Goal: Task Accomplishment & Management: Use online tool/utility

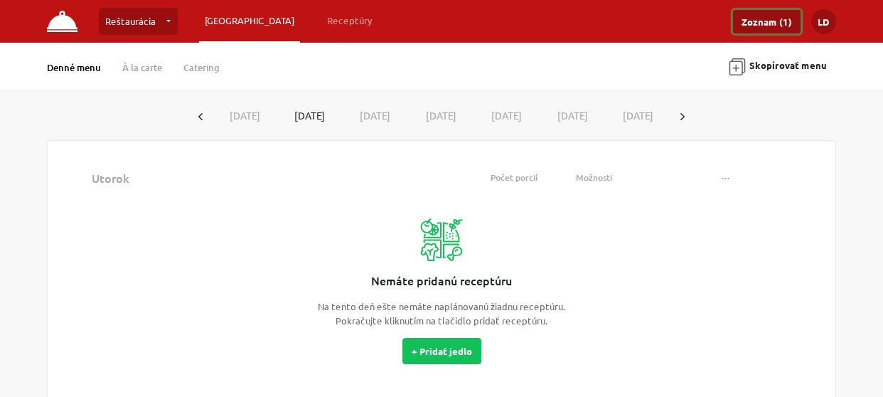
click at [780, 21] on link "Zoznam (1)" at bounding box center [767, 21] width 68 height 23
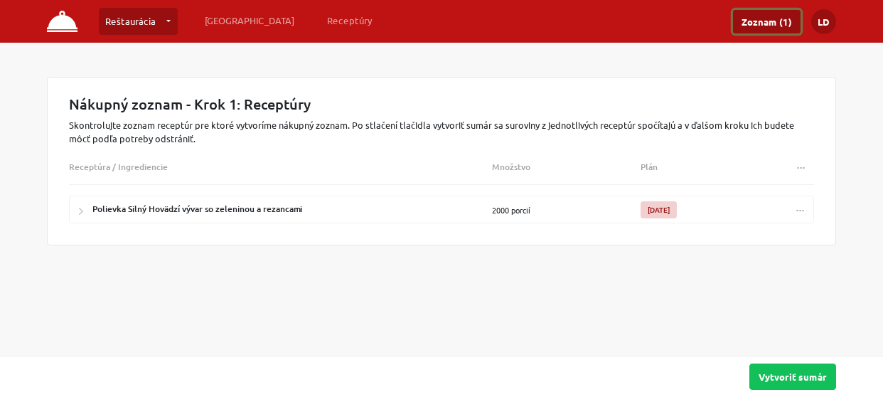
click at [805, 206] on button "..." at bounding box center [801, 209] width 26 height 21
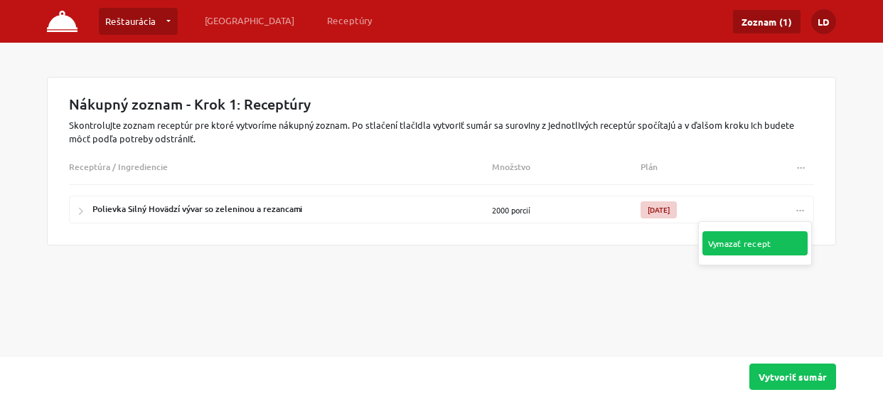
click at [742, 240] on link "Vymazať recept" at bounding box center [755, 243] width 105 height 24
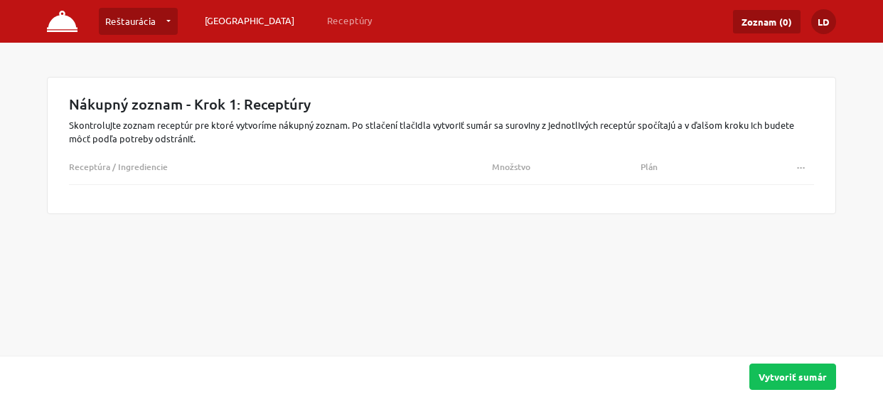
click at [218, 19] on link "[GEOGRAPHIC_DATA]" at bounding box center [249, 21] width 101 height 26
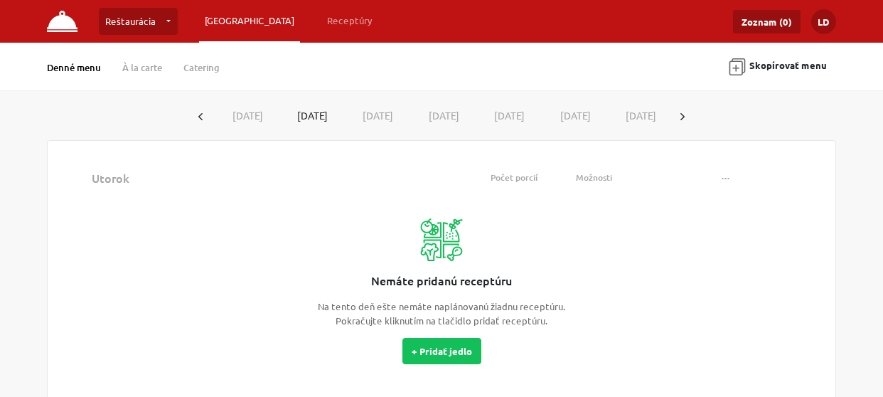
click at [223, 117] on button "[DATE]" at bounding box center [245, 115] width 66 height 26
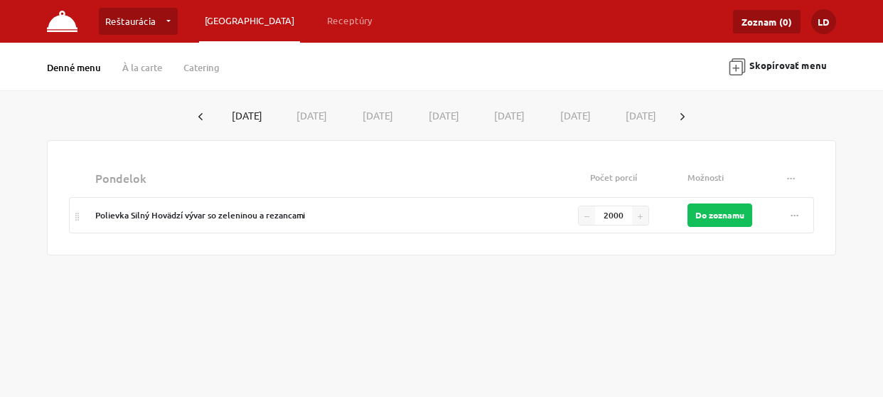
click at [193, 112] on button "button" at bounding box center [200, 115] width 23 height 26
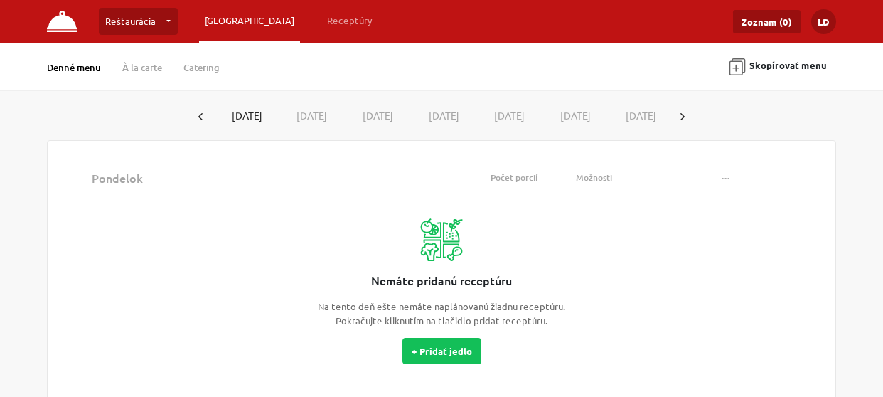
click at [239, 116] on button "[DATE]" at bounding box center [244, 115] width 65 height 25
click at [314, 125] on button "[DATE]" at bounding box center [310, 115] width 66 height 26
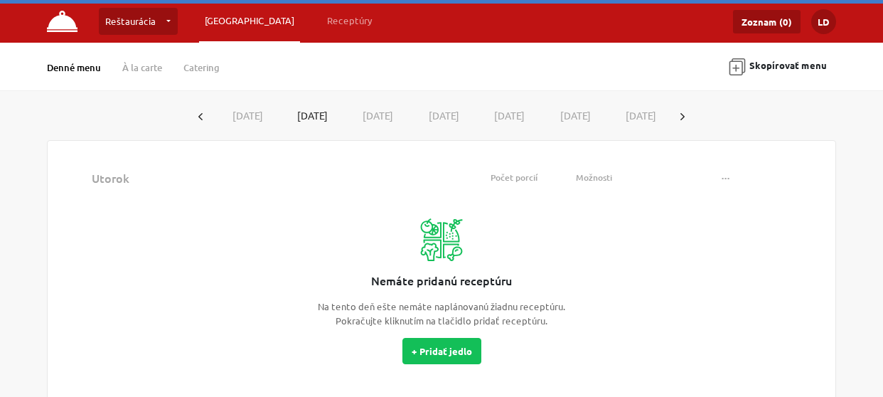
click at [361, 115] on button "[DATE]" at bounding box center [375, 115] width 66 height 26
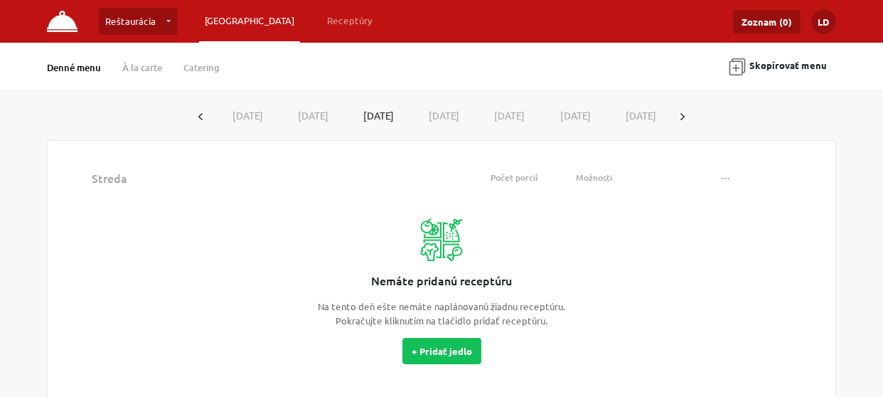
click at [436, 115] on button "[DATE]" at bounding box center [441, 115] width 66 height 26
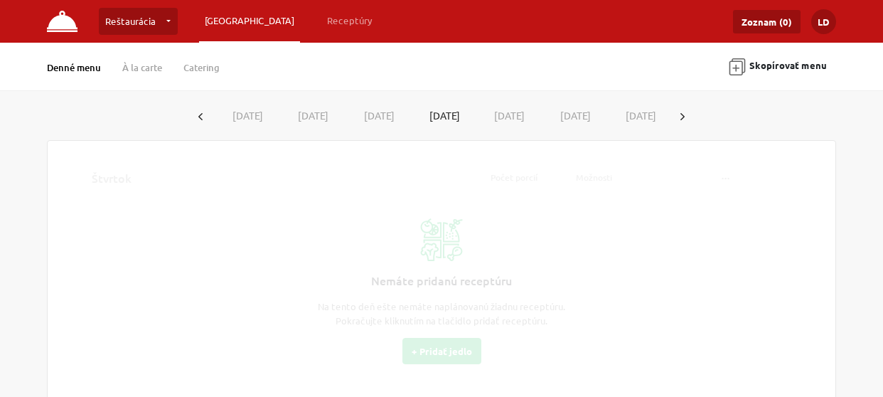
click at [513, 115] on button "[DATE]" at bounding box center [507, 115] width 66 height 26
click at [562, 119] on button "[DATE]" at bounding box center [573, 115] width 66 height 26
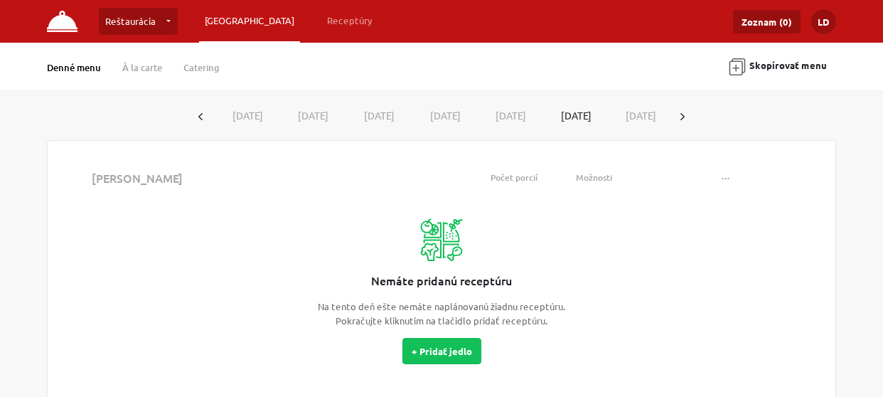
click at [654, 119] on button "[DATE]" at bounding box center [638, 115] width 66 height 26
click at [688, 119] on button "button" at bounding box center [682, 115] width 23 height 26
click at [245, 114] on button "[DATE]" at bounding box center [245, 115] width 66 height 26
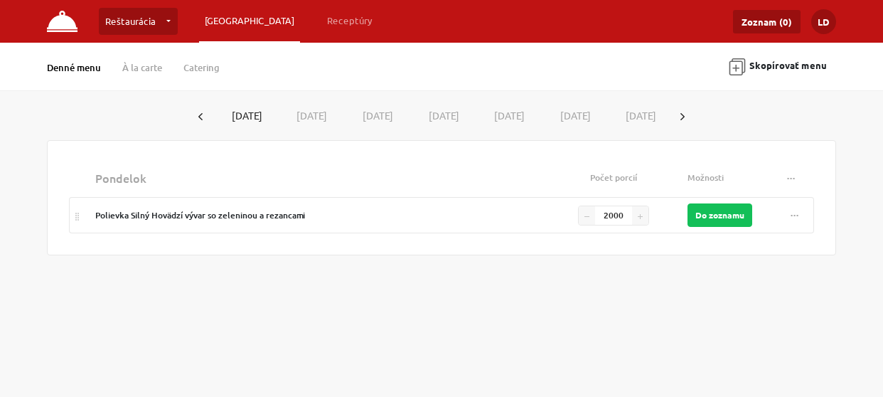
click at [685, 113] on icon "button" at bounding box center [683, 116] width 4 height 7
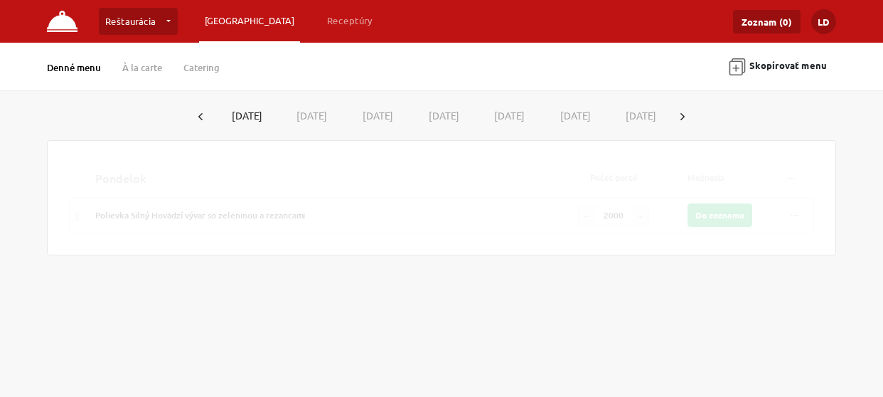
click at [330, 113] on button "[DATE]" at bounding box center [310, 115] width 66 height 26
click at [256, 115] on button "[DATE]" at bounding box center [245, 115] width 66 height 26
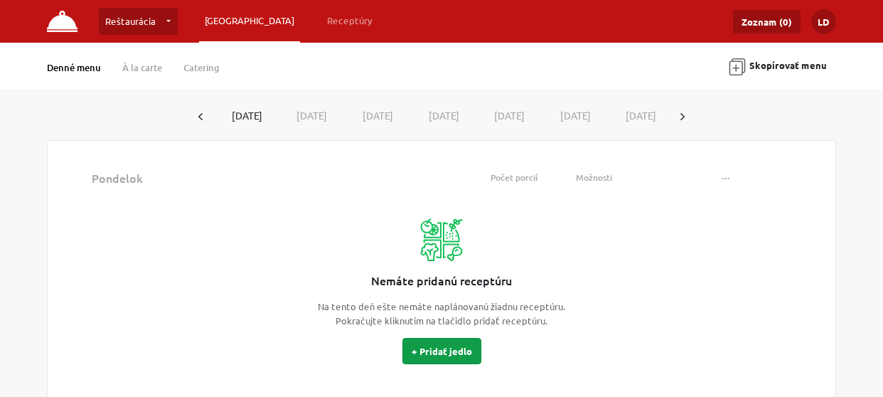
click at [442, 353] on button "+ Pridať jedlo" at bounding box center [441, 351] width 79 height 26
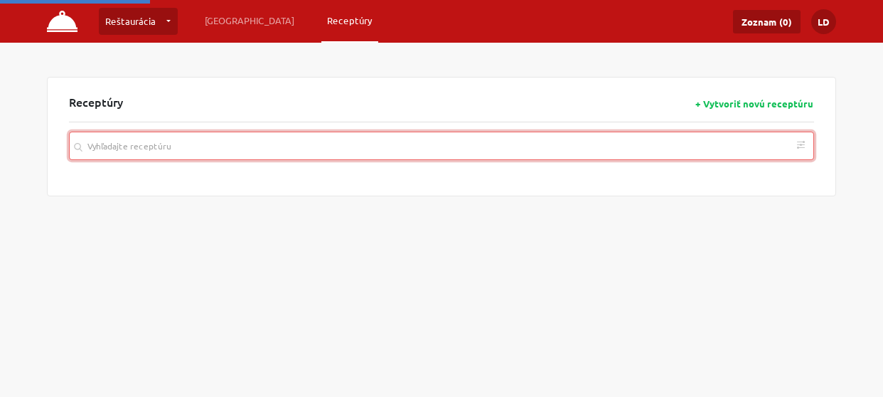
click at [351, 143] on input "search" at bounding box center [441, 146] width 745 height 28
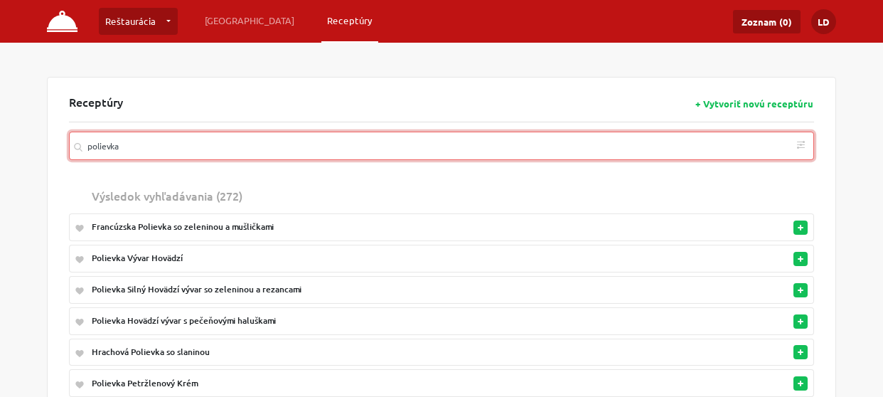
click at [799, 228] on rect "button" at bounding box center [801, 227] width 6 height 1
type input "polievka"
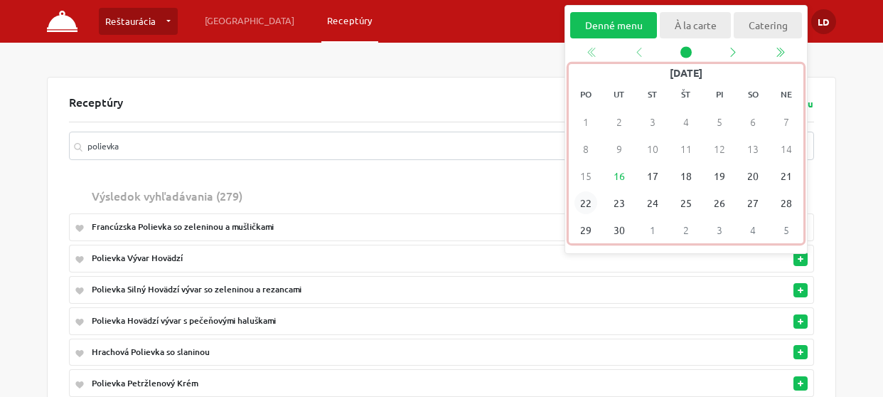
click at [589, 205] on span "22" at bounding box center [586, 202] width 23 height 23
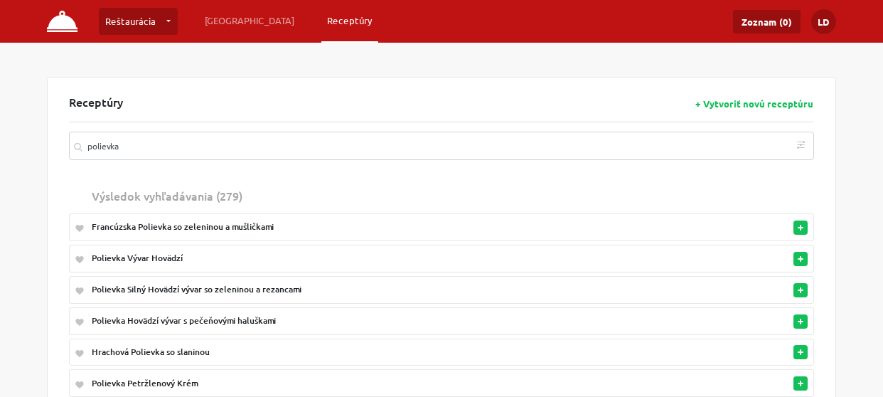
click at [806, 258] on button "button" at bounding box center [801, 259] width 14 height 14
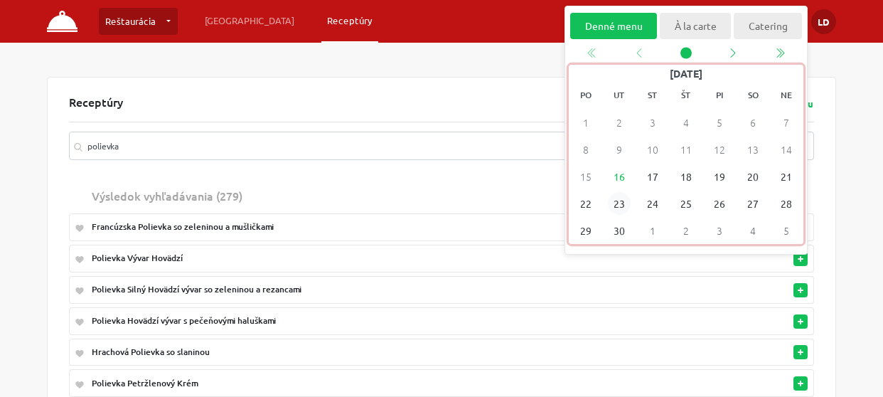
click at [619, 206] on span "23" at bounding box center [619, 203] width 23 height 23
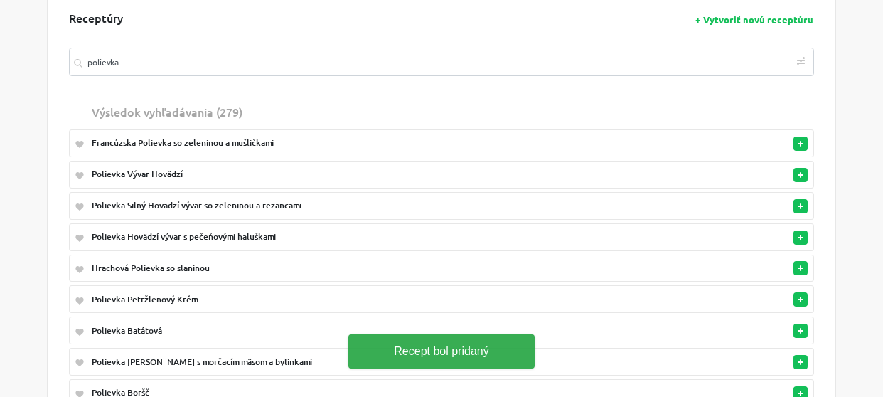
scroll to position [87, 0]
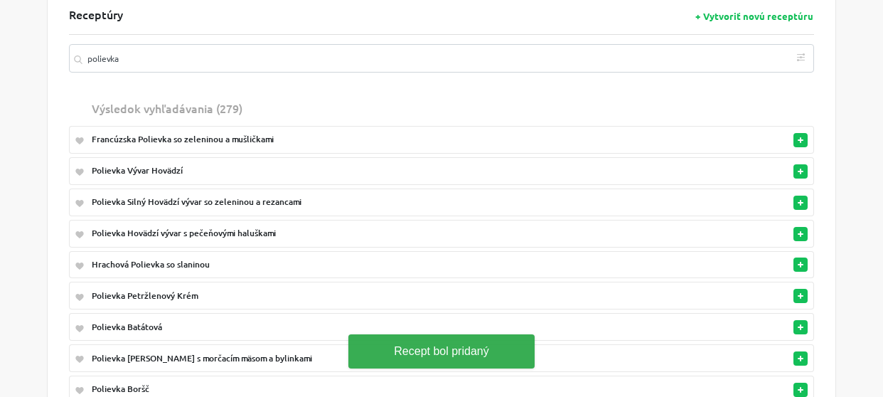
click at [799, 264] on rect "button" at bounding box center [801, 264] width 6 height 1
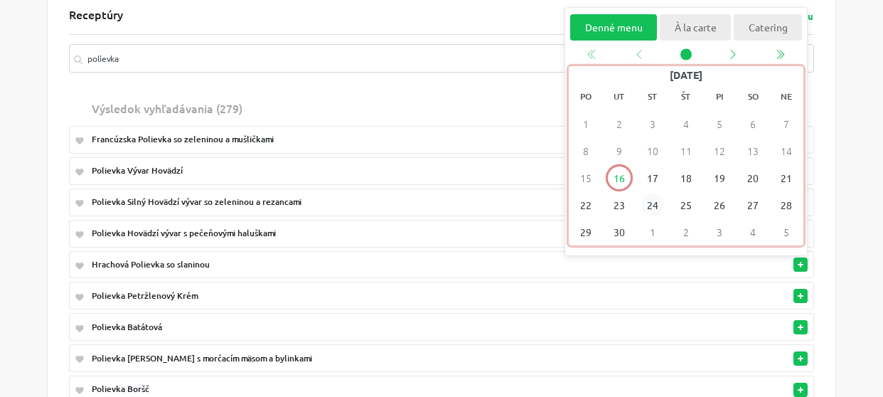
click at [653, 207] on span "24" at bounding box center [652, 205] width 23 height 23
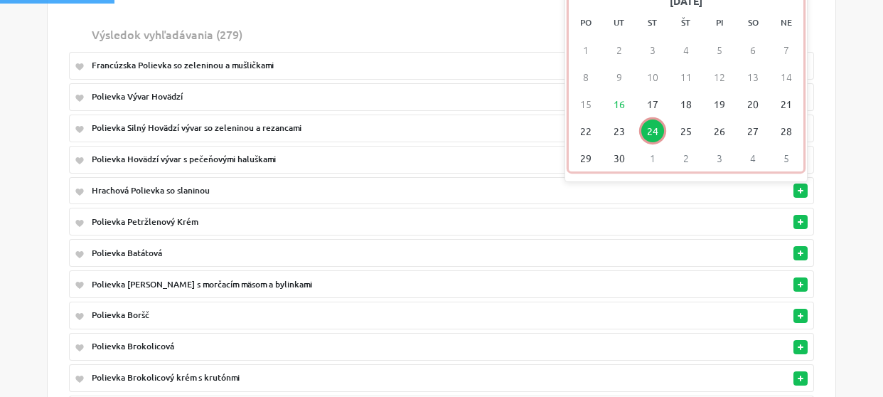
scroll to position [162, 0]
click at [804, 247] on button "button" at bounding box center [801, 252] width 14 height 14
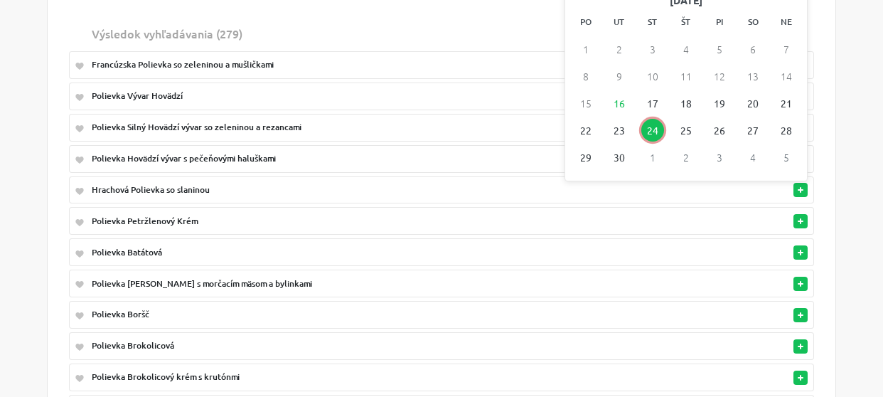
scroll to position [154, 0]
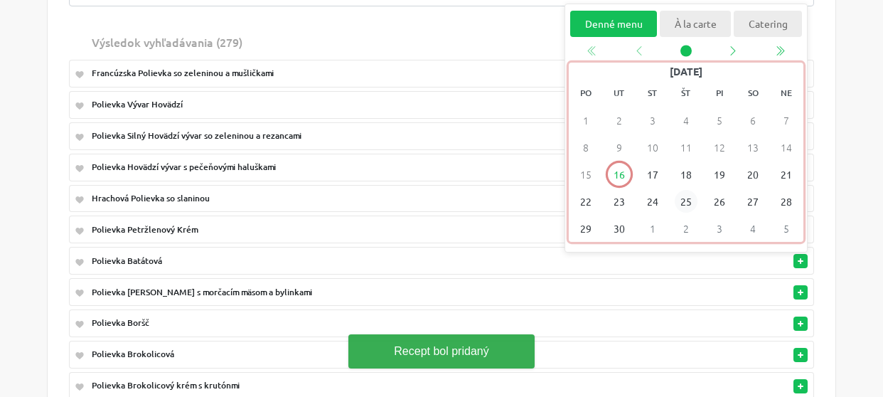
click at [690, 203] on span "25" at bounding box center [686, 201] width 23 height 23
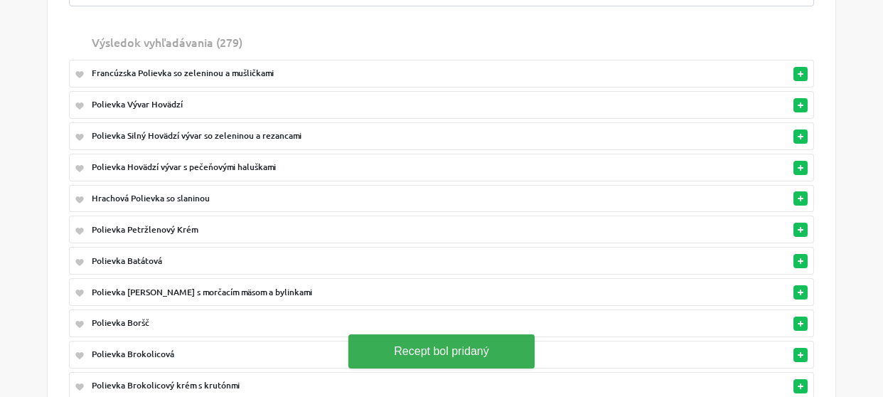
click at [800, 321] on icon "button" at bounding box center [801, 324] width 6 height 6
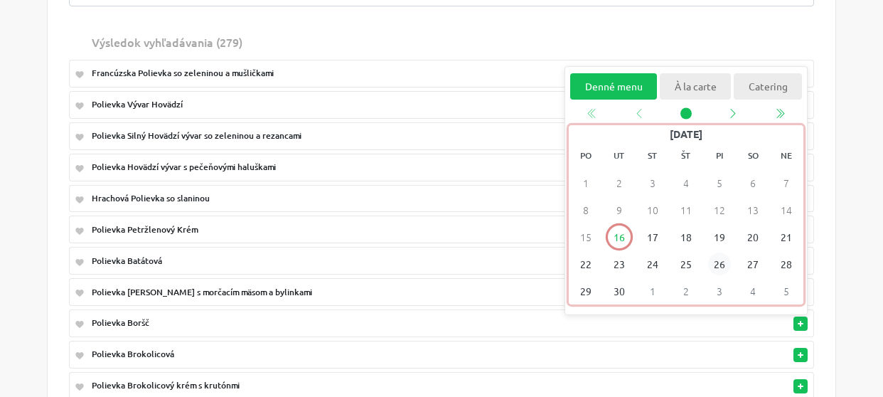
click at [725, 263] on span "26" at bounding box center [719, 263] width 23 height 23
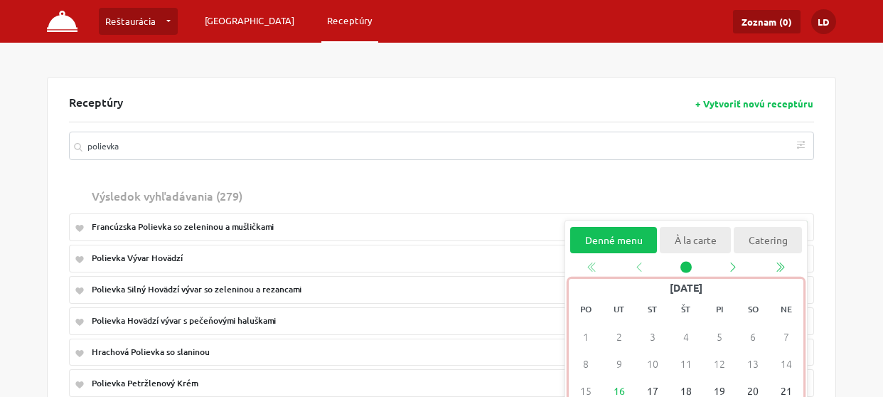
scroll to position [0, 0]
click at [237, 21] on link "[GEOGRAPHIC_DATA]" at bounding box center [249, 21] width 101 height 26
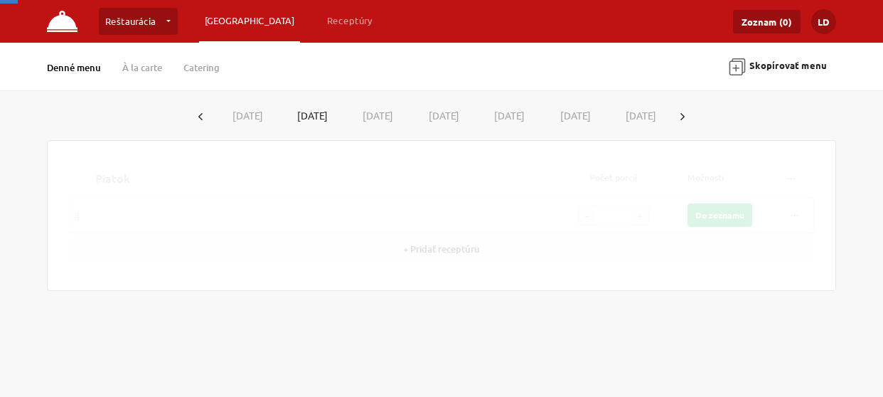
type input "1"
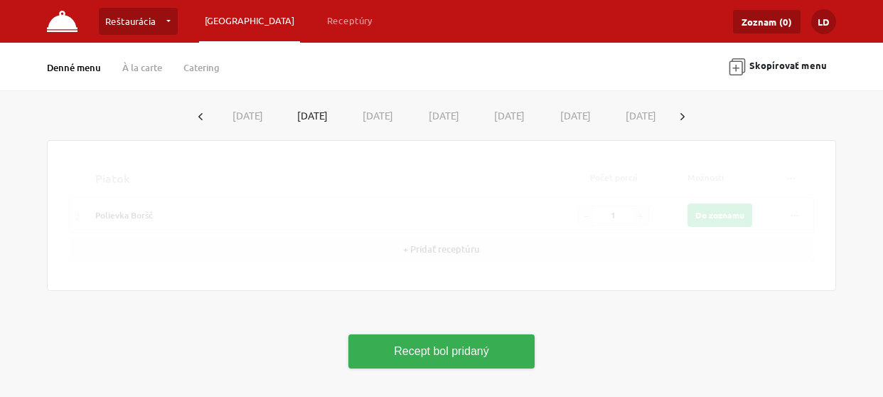
click at [685, 117] on icon "button" at bounding box center [683, 116] width 4 height 7
click at [256, 117] on button "[DATE]" at bounding box center [245, 115] width 66 height 26
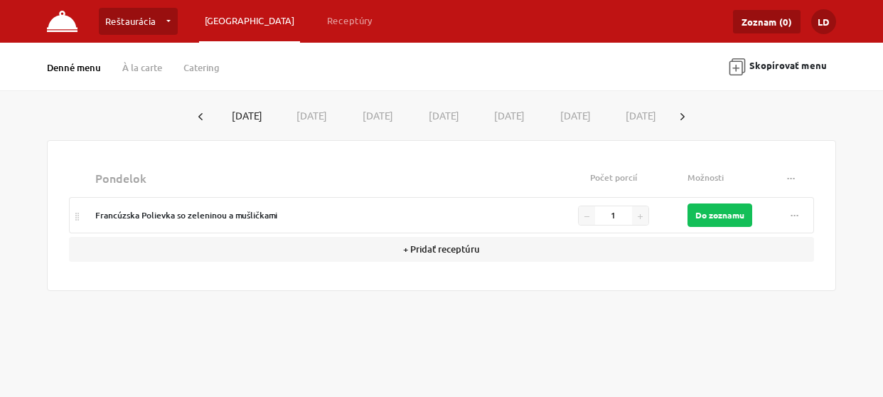
click at [316, 117] on button "[DATE]" at bounding box center [310, 115] width 66 height 26
click at [388, 114] on button "[DATE]" at bounding box center [375, 115] width 66 height 26
click at [458, 114] on button "[DATE]" at bounding box center [441, 115] width 66 height 26
click at [513, 114] on button "[DATE]" at bounding box center [507, 115] width 66 height 26
click at [587, 112] on button "[DATE]" at bounding box center [573, 115] width 66 height 26
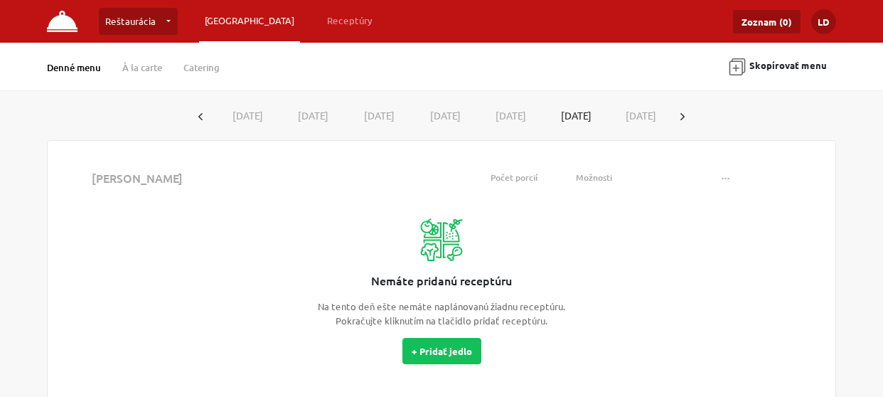
click at [235, 113] on button "[DATE]" at bounding box center [245, 115] width 66 height 26
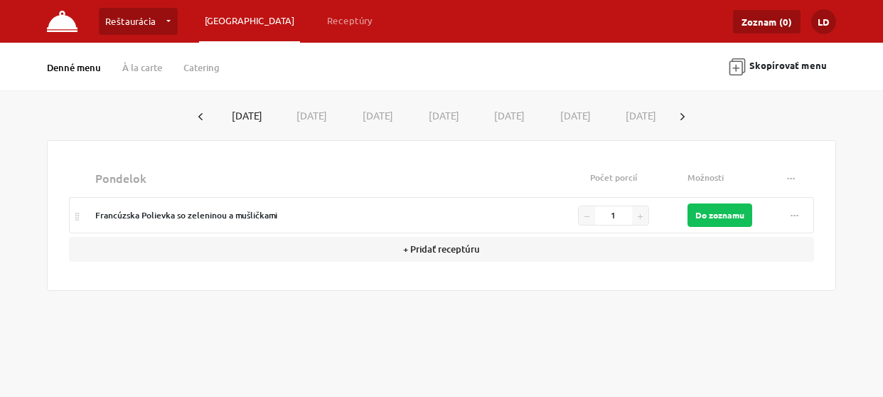
click at [517, 119] on button "[DATE]" at bounding box center [507, 115] width 66 height 26
click at [245, 114] on button "[DATE]" at bounding box center [245, 115] width 66 height 26
click at [454, 245] on button "+ Pridať receptúru" at bounding box center [441, 249] width 745 height 25
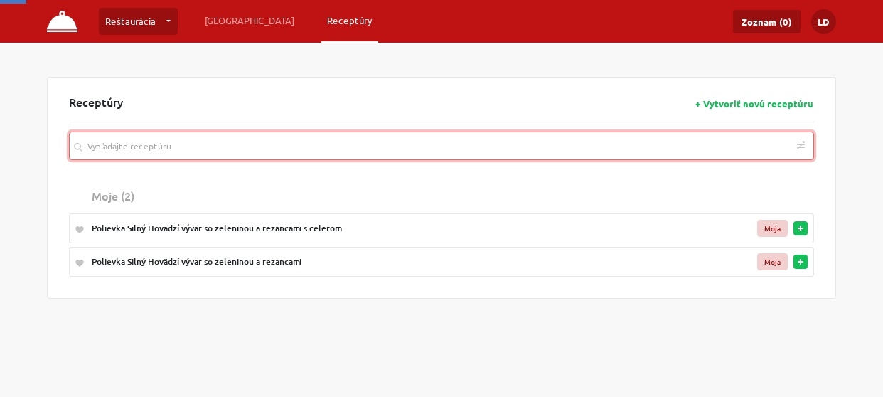
click at [245, 156] on input "search" at bounding box center [441, 146] width 745 height 28
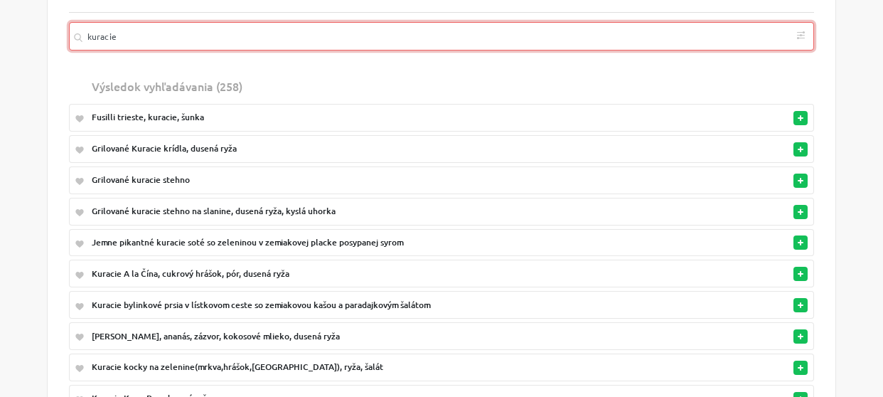
scroll to position [119, 0]
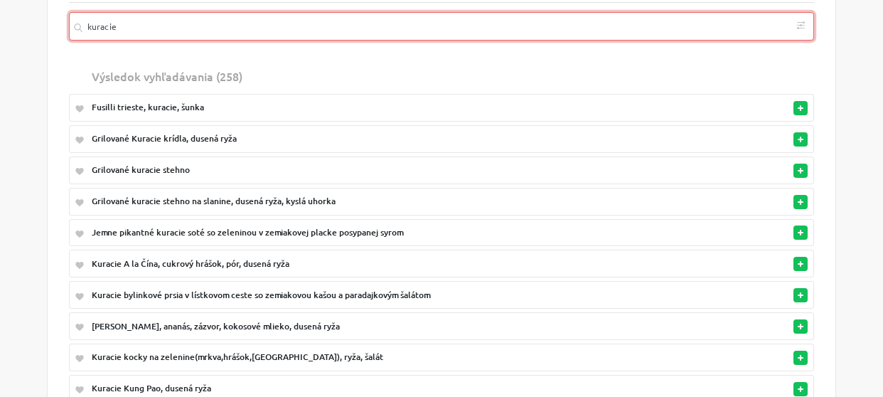
click at [796, 201] on button "button" at bounding box center [801, 202] width 14 height 14
type input "kuracie"
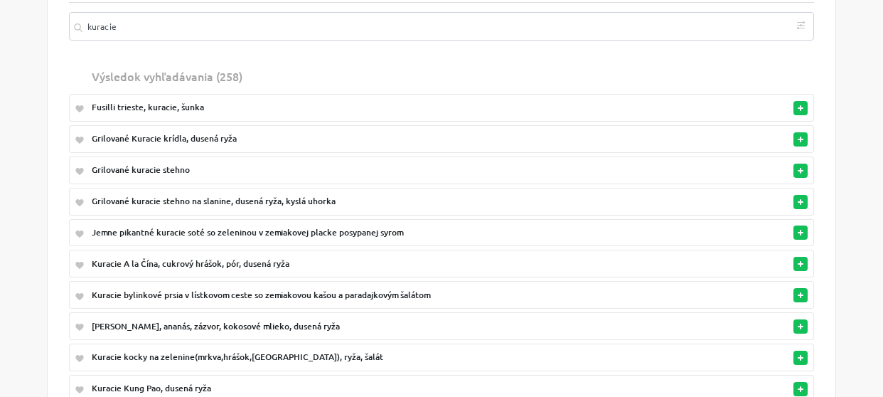
scroll to position [62, 0]
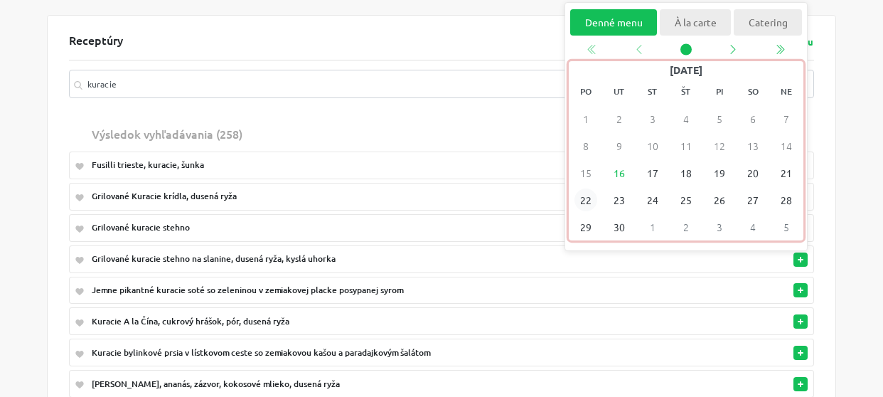
click at [587, 200] on span "22" at bounding box center [586, 199] width 23 height 23
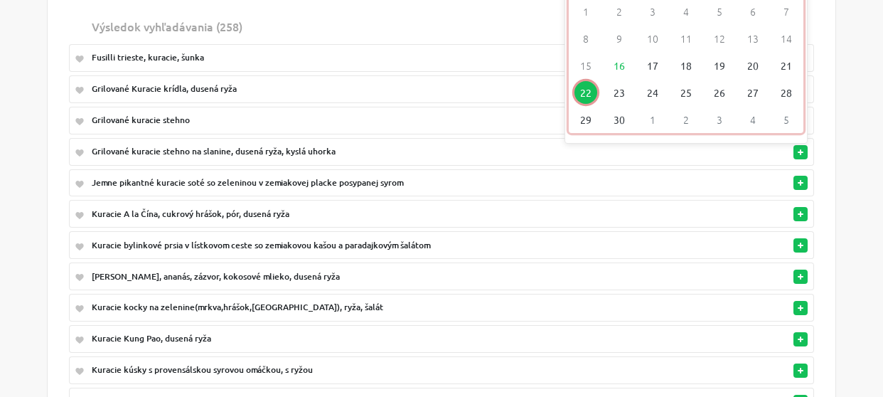
scroll to position [172, 0]
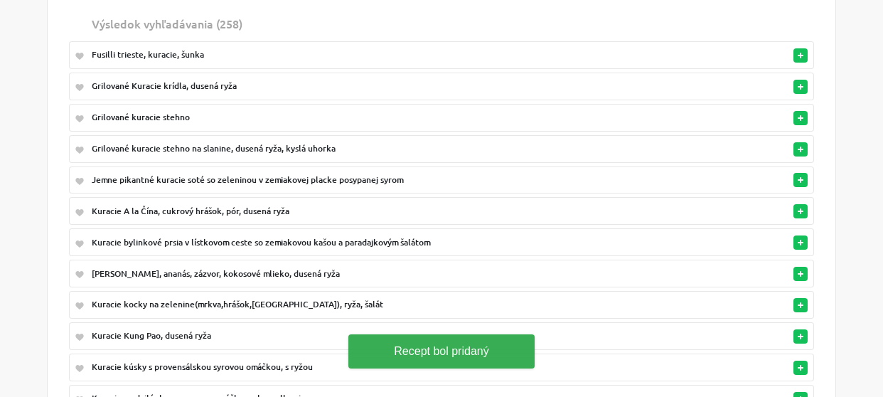
click at [799, 273] on rect "button" at bounding box center [801, 273] width 6 height 1
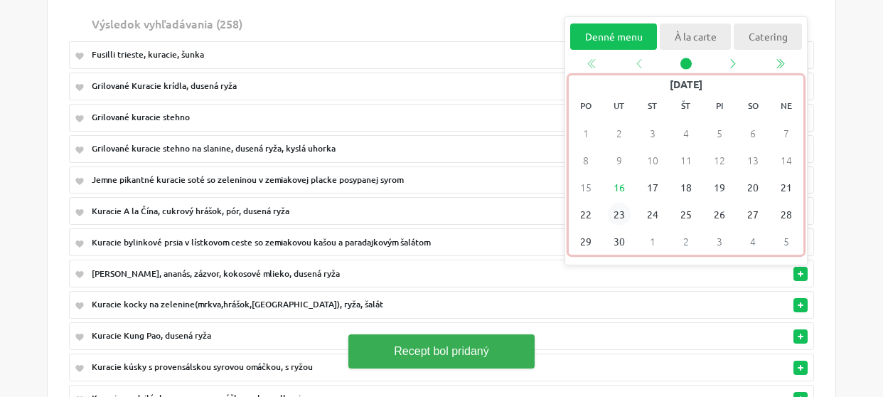
click at [619, 211] on span "23" at bounding box center [619, 214] width 23 height 23
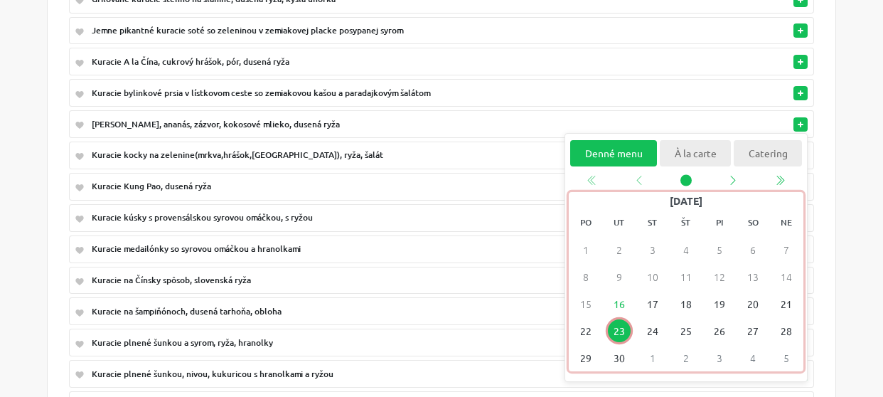
scroll to position [334, 0]
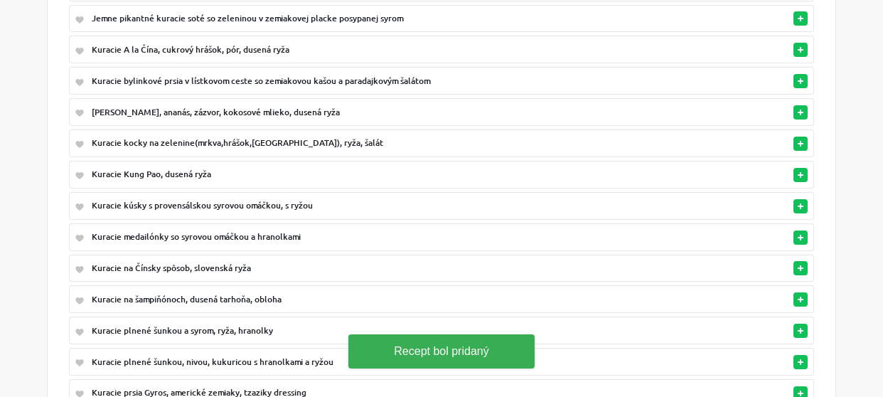
click at [803, 297] on icon "button" at bounding box center [801, 300] width 6 height 6
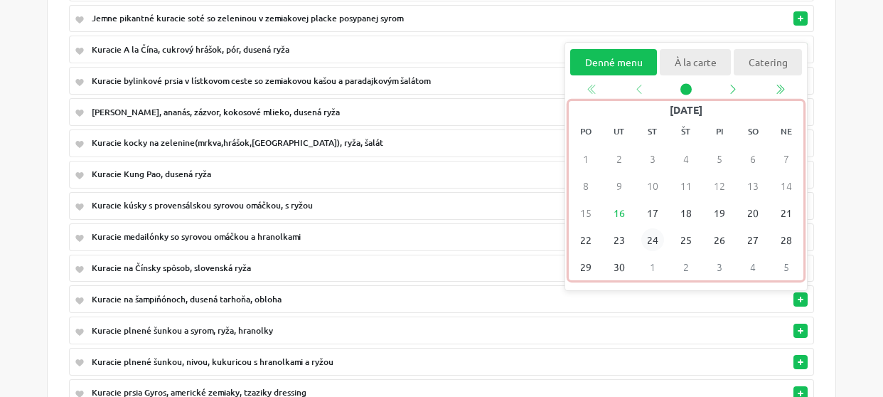
click at [654, 233] on span "24" at bounding box center [652, 240] width 23 height 23
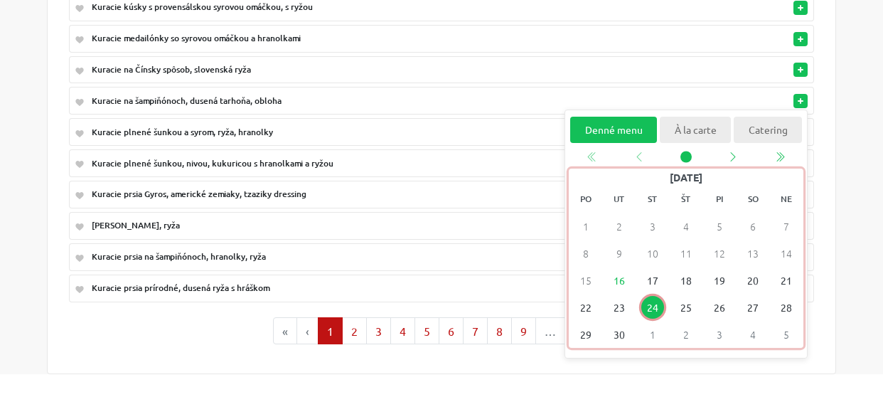
scroll to position [531, 0]
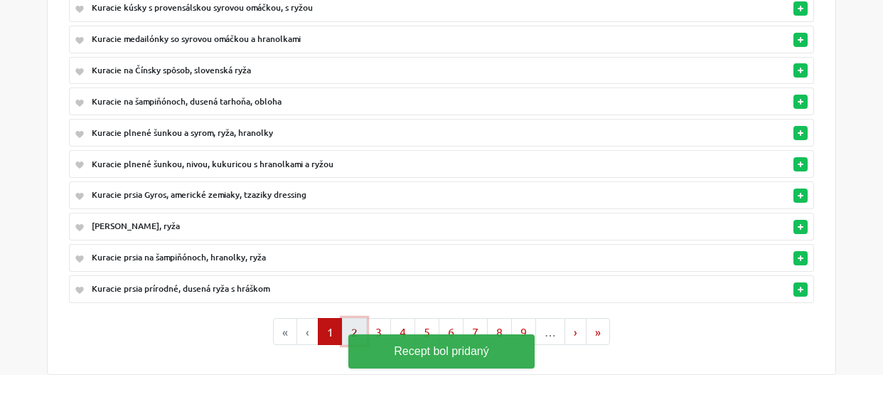
click at [351, 318] on button "2" at bounding box center [354, 331] width 25 height 27
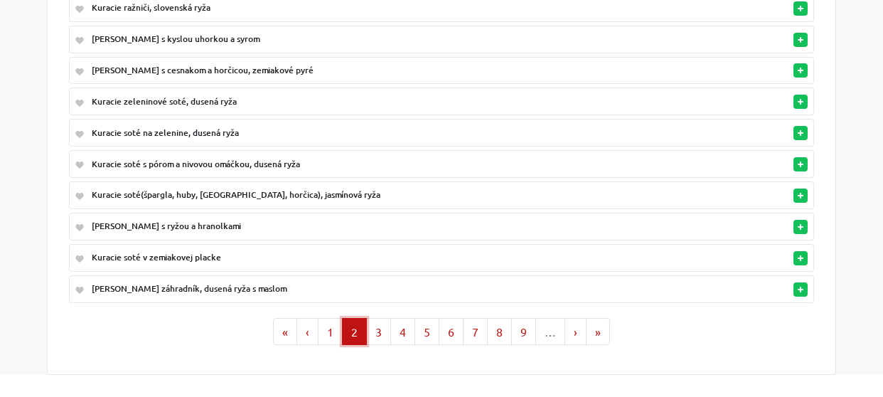
click at [803, 257] on rect "button" at bounding box center [801, 257] width 6 height 1
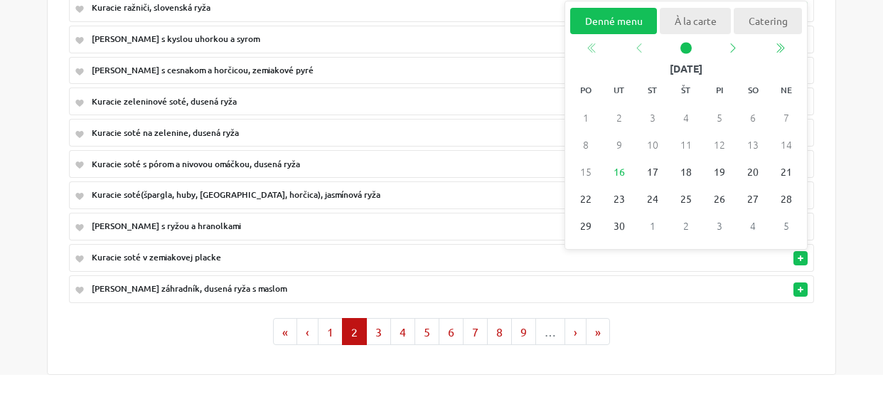
scroll to position [521, 0]
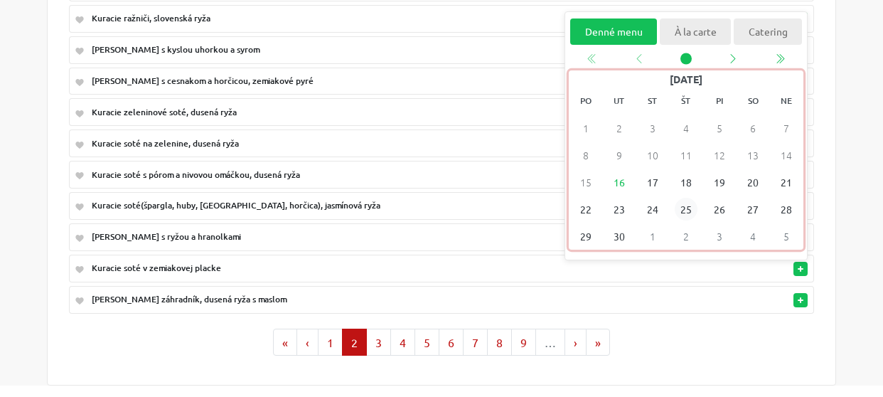
click at [685, 200] on span "25" at bounding box center [686, 209] width 23 height 23
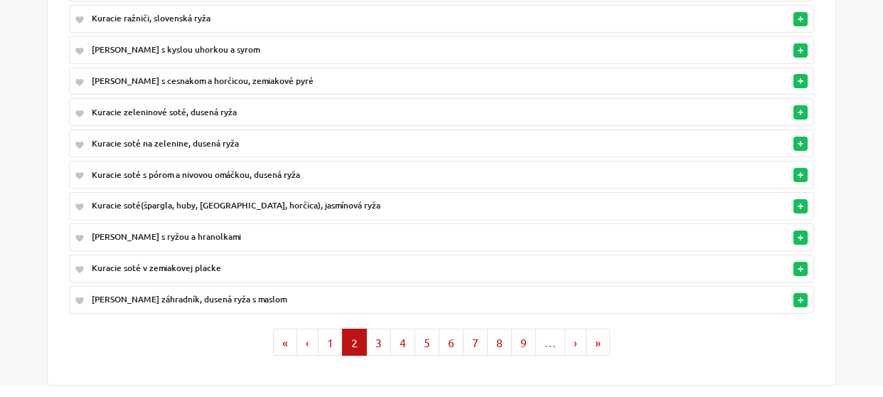
click at [799, 143] on rect "button" at bounding box center [801, 143] width 6 height 1
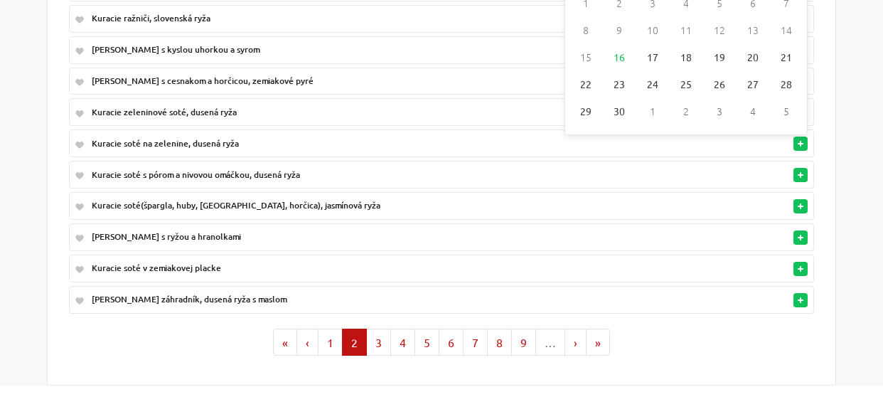
scroll to position [398, 0]
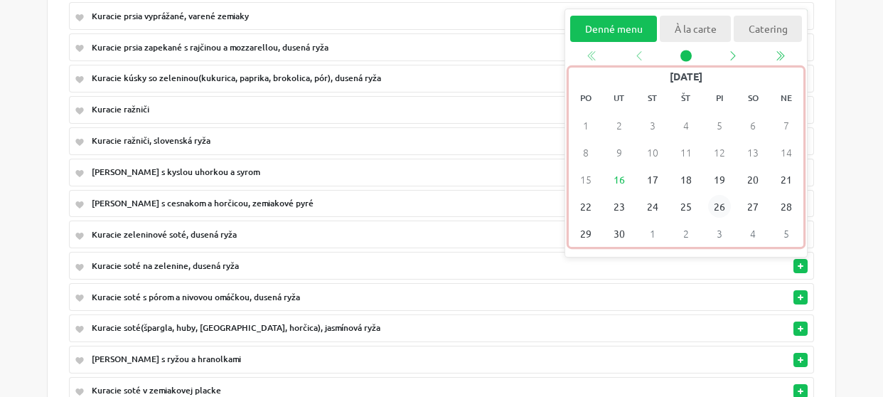
click at [719, 200] on span "26" at bounding box center [719, 206] width 23 height 23
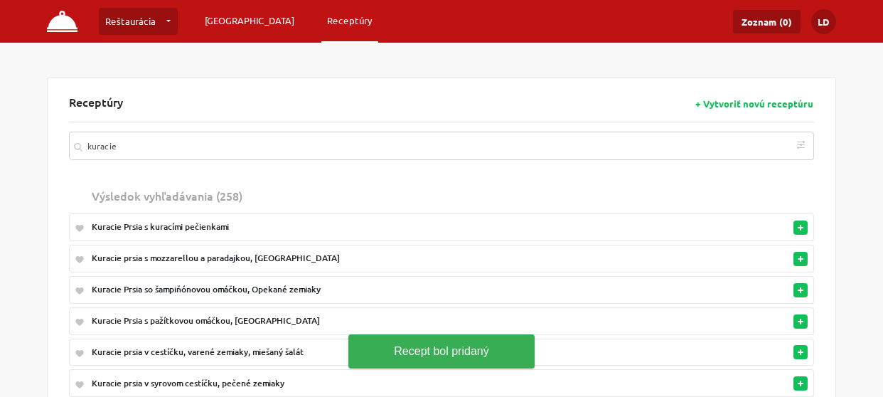
scroll to position [0, 0]
click at [228, 18] on link "[GEOGRAPHIC_DATA]" at bounding box center [249, 21] width 101 height 26
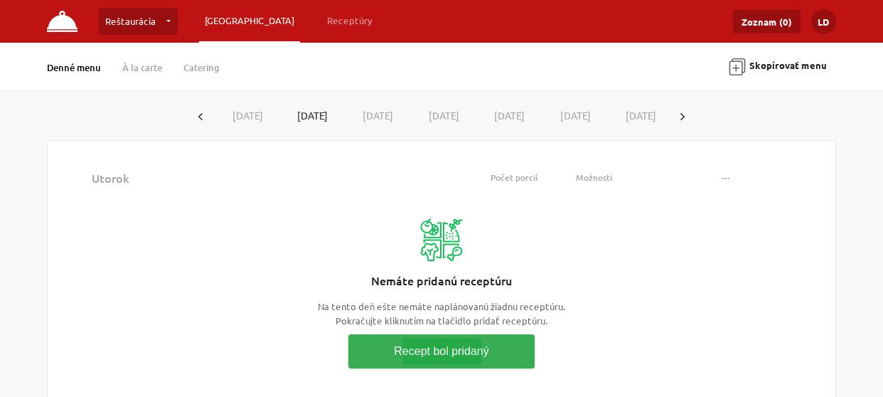
click at [694, 122] on button "button" at bounding box center [682, 115] width 23 height 26
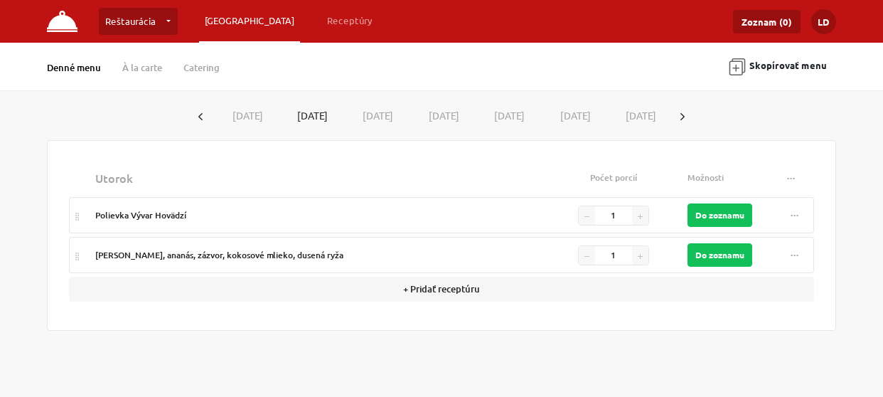
click at [252, 116] on button "[DATE]" at bounding box center [245, 115] width 66 height 26
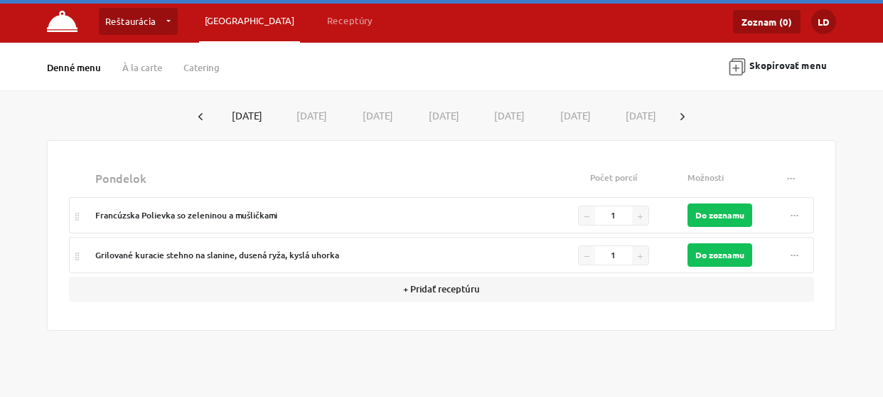
click at [305, 116] on button "[DATE]" at bounding box center [310, 115] width 66 height 26
click at [363, 115] on button "[DATE]" at bounding box center [375, 115] width 66 height 26
click at [439, 114] on button "[DATE]" at bounding box center [441, 115] width 66 height 26
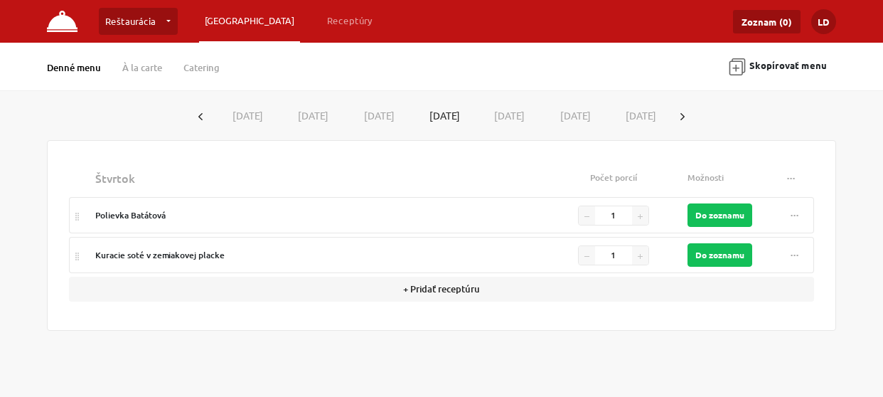
click at [520, 114] on button "[DATE]" at bounding box center [507, 115] width 66 height 26
click at [244, 112] on button "[DATE]" at bounding box center [245, 115] width 66 height 26
click at [445, 289] on button "+ Pridať receptúru" at bounding box center [441, 289] width 745 height 25
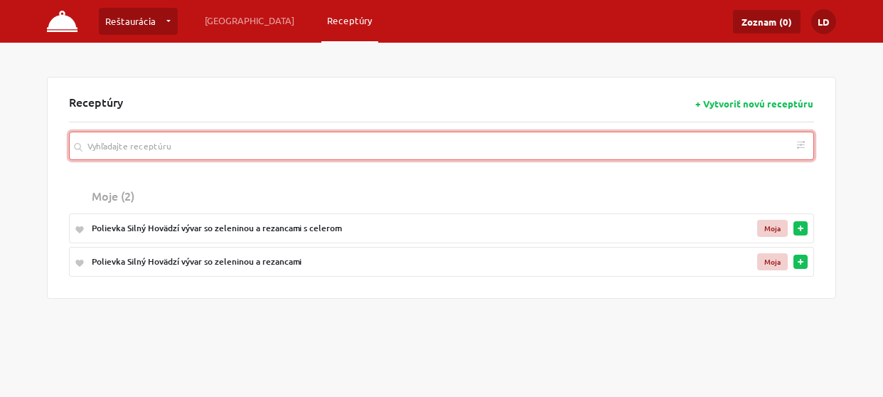
click at [297, 143] on input "search" at bounding box center [441, 146] width 745 height 28
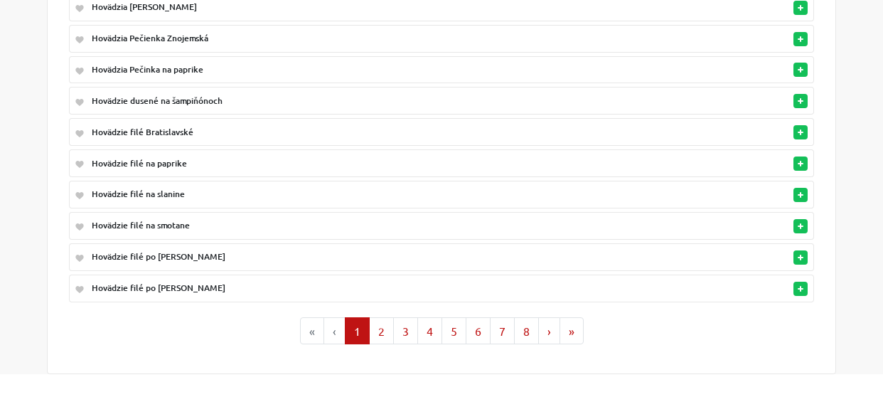
scroll to position [531, 0]
type input "hovädzi"
click at [383, 318] on button "2" at bounding box center [381, 331] width 25 height 27
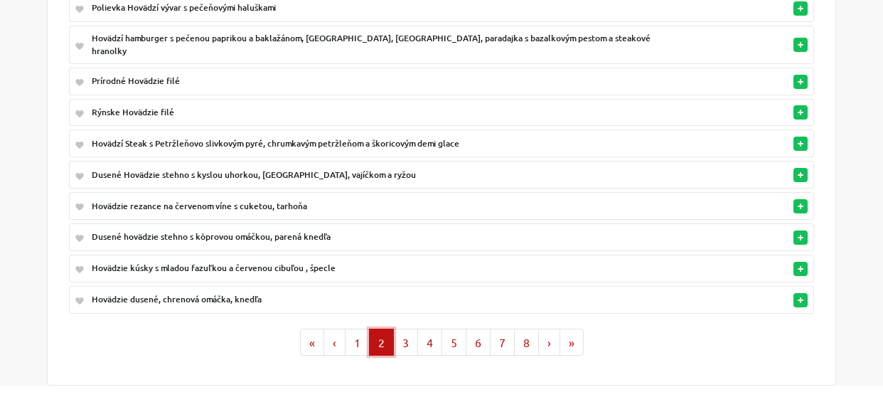
click at [798, 141] on icon "button" at bounding box center [801, 144] width 6 height 6
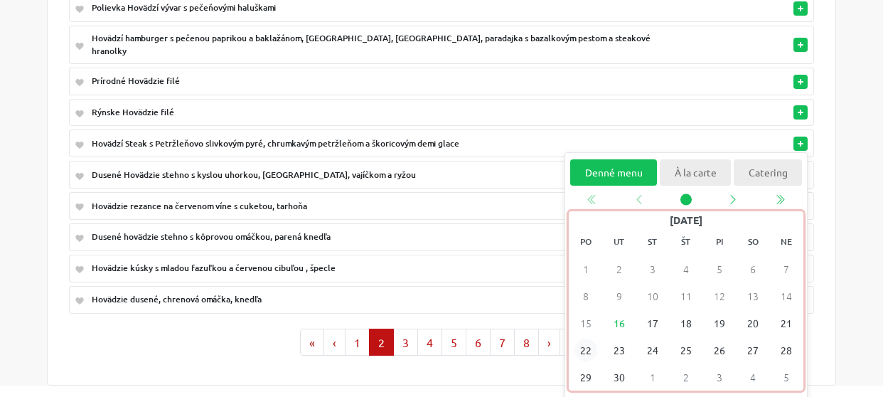
click at [589, 339] on span "22" at bounding box center [586, 350] width 23 height 23
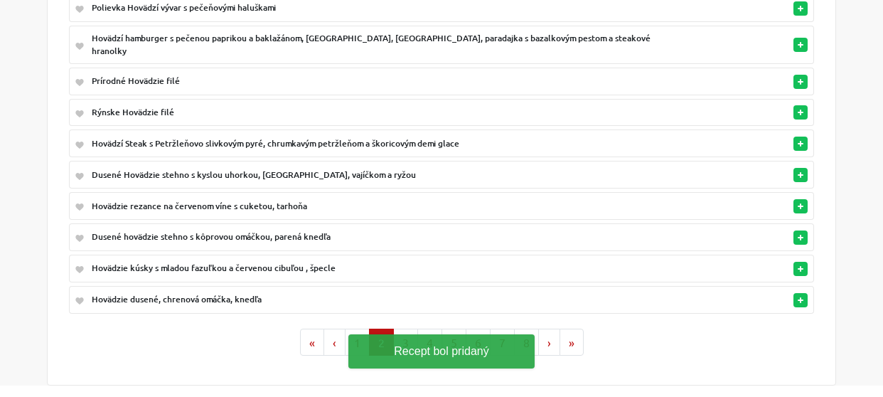
click at [804, 168] on button "button" at bounding box center [801, 175] width 14 height 14
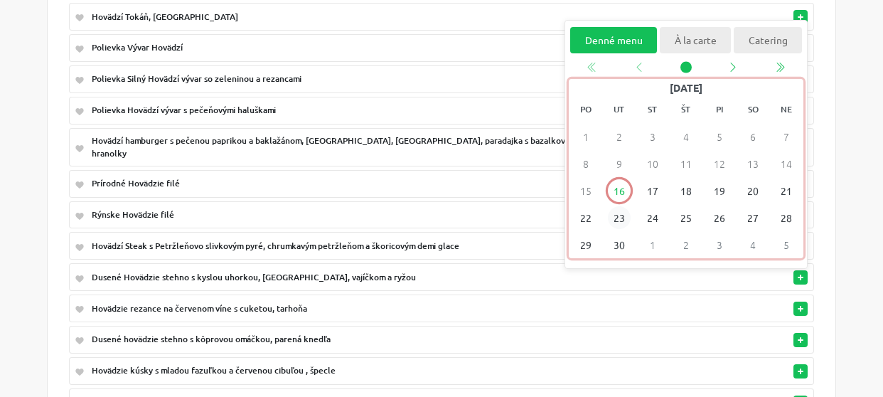
click at [618, 206] on span "23" at bounding box center [619, 217] width 23 height 23
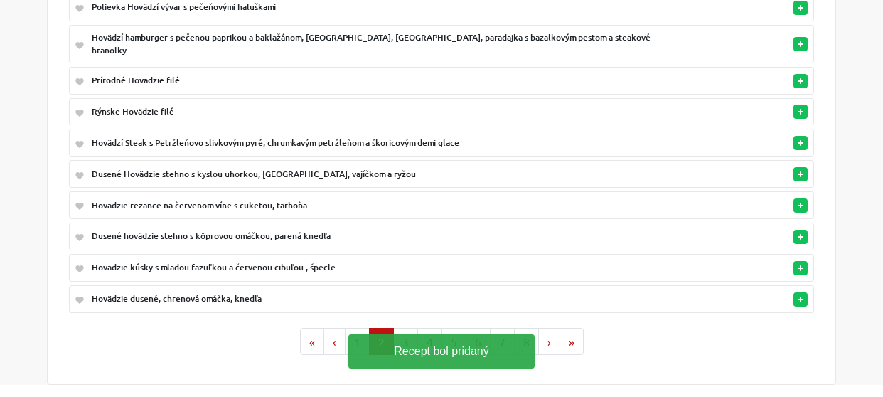
scroll to position [531, 0]
click at [804, 293] on button "button" at bounding box center [801, 300] width 14 height 14
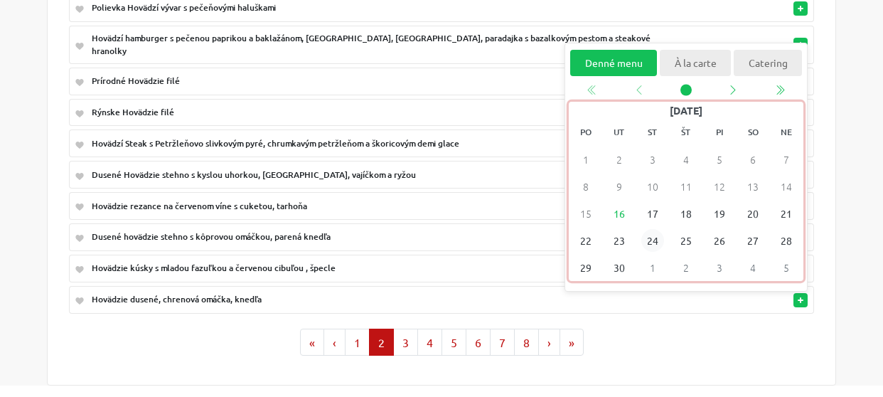
click at [654, 229] on span "24" at bounding box center [652, 240] width 23 height 23
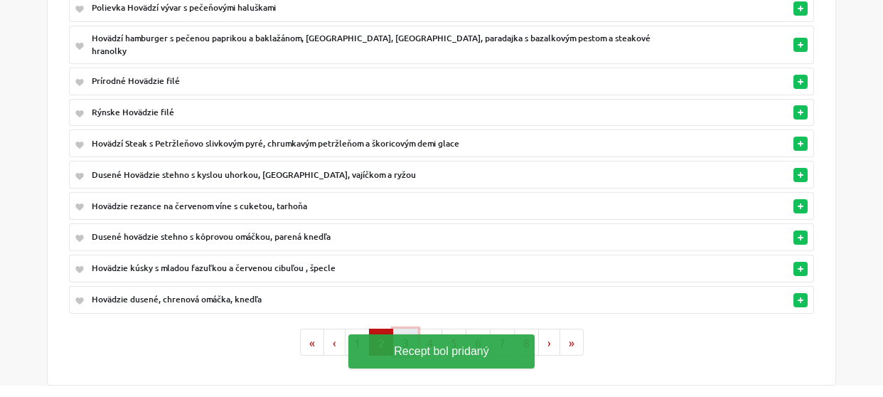
click at [405, 329] on button "3" at bounding box center [405, 342] width 25 height 27
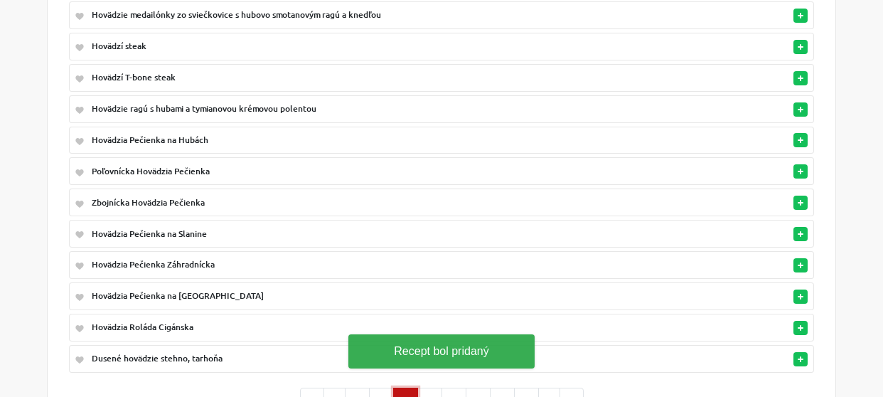
scroll to position [450, 0]
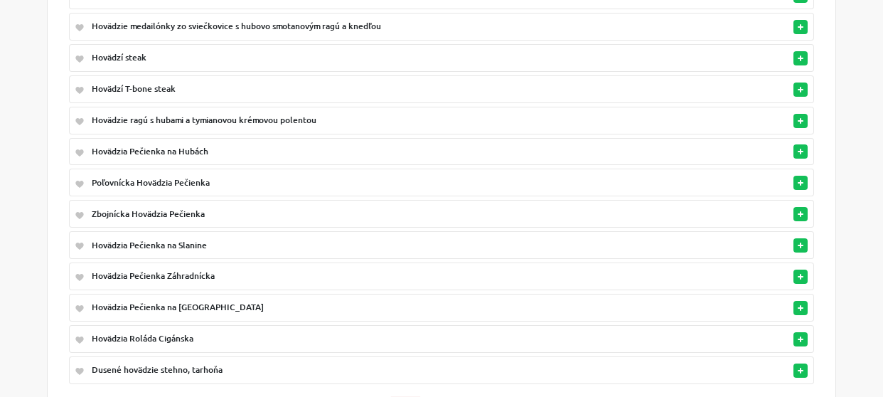
click at [798, 120] on rect "button" at bounding box center [801, 120] width 6 height 1
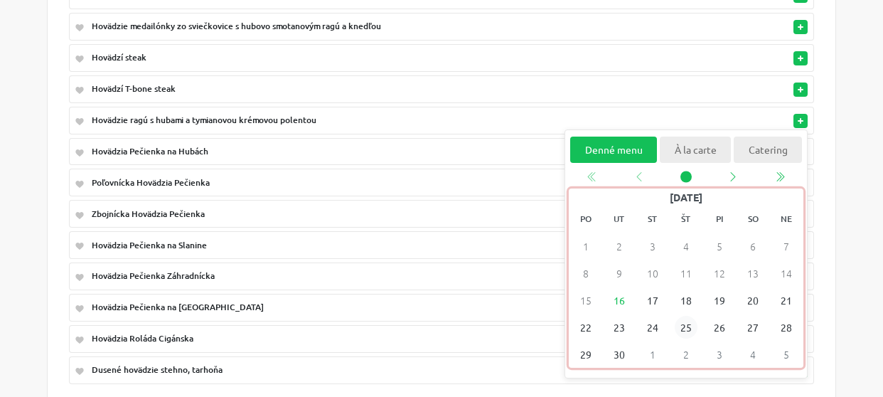
click at [686, 319] on span "25" at bounding box center [686, 327] width 23 height 23
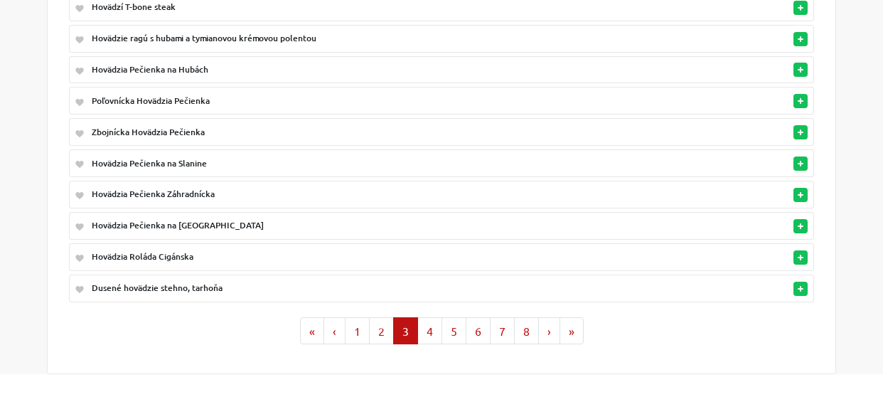
scroll to position [531, 0]
click at [433, 322] on button "4" at bounding box center [429, 331] width 25 height 27
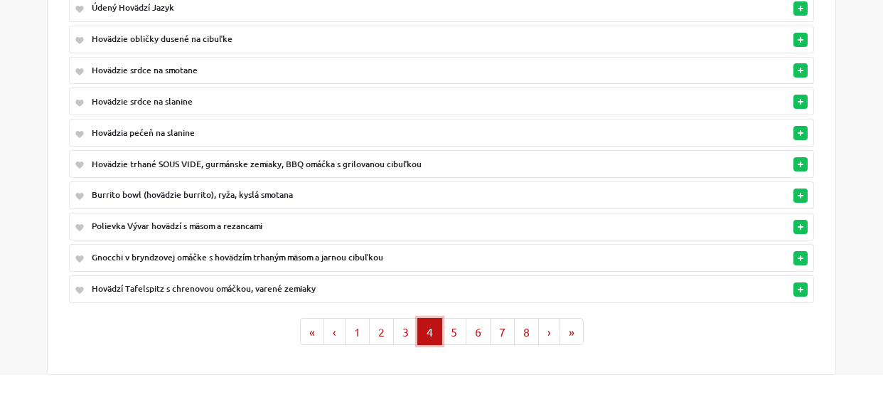
click at [799, 161] on icon "button" at bounding box center [801, 164] width 6 height 6
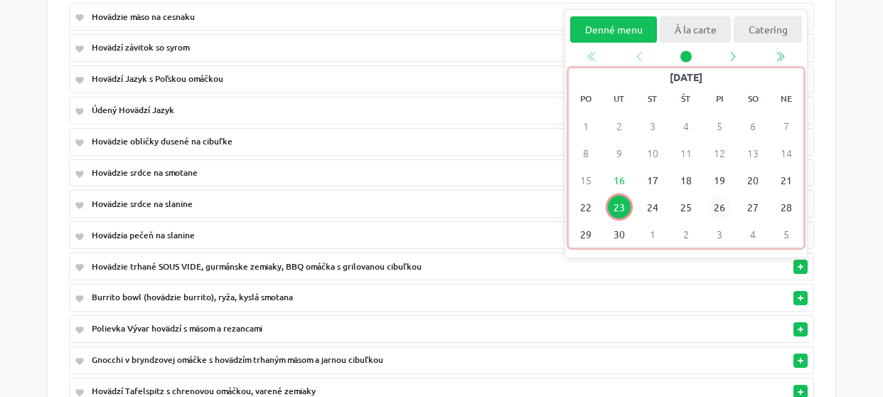
click at [717, 199] on span "26" at bounding box center [719, 207] width 23 height 23
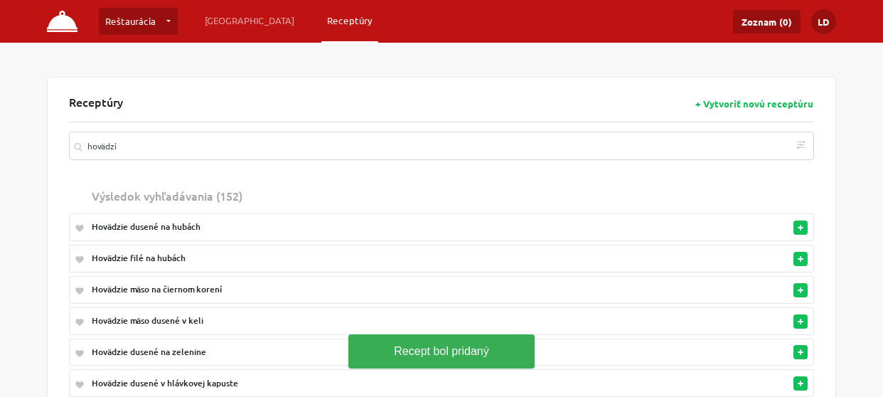
scroll to position [0, 0]
click at [226, 27] on link "[GEOGRAPHIC_DATA]" at bounding box center [249, 21] width 101 height 26
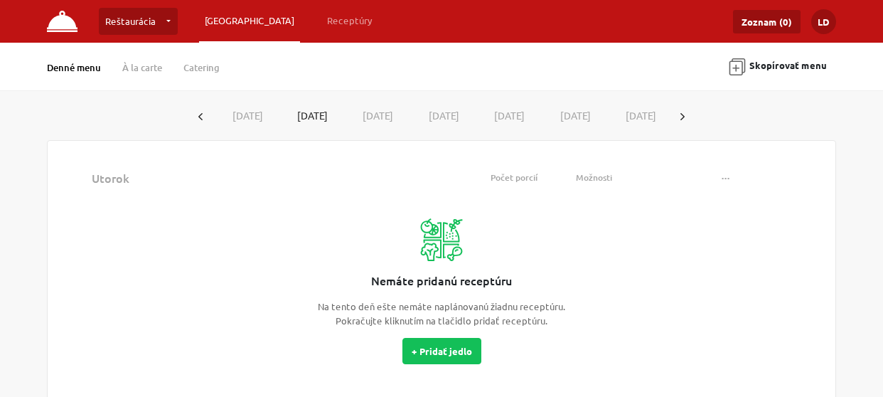
click at [685, 115] on icon "button" at bounding box center [683, 116] width 4 height 7
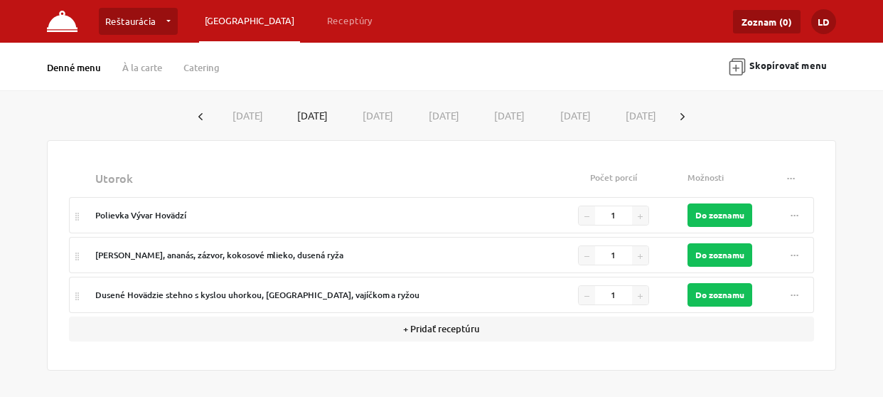
click at [256, 112] on button "[DATE]" at bounding box center [245, 115] width 66 height 26
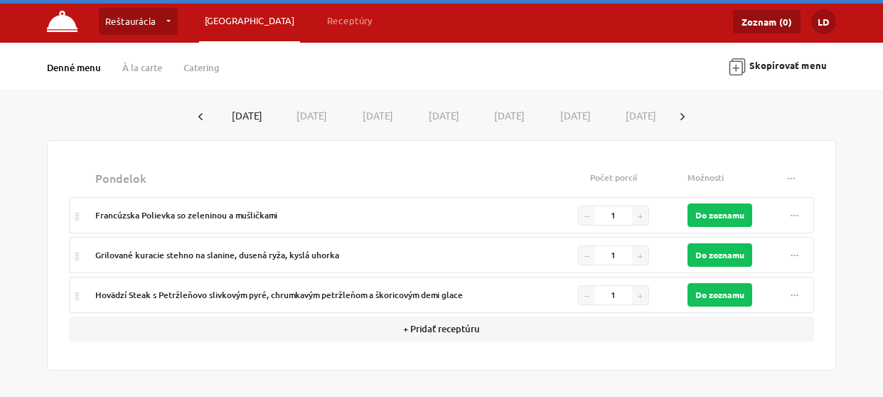
click at [319, 112] on button "[DATE]" at bounding box center [310, 115] width 66 height 26
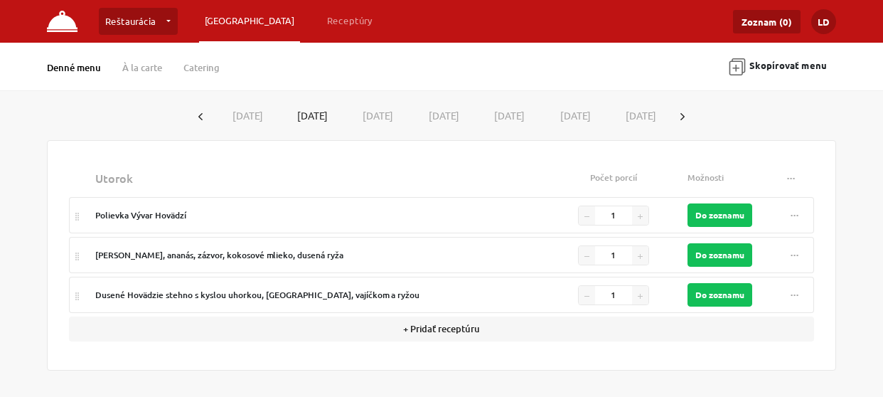
click at [382, 114] on button "[DATE]" at bounding box center [375, 115] width 66 height 26
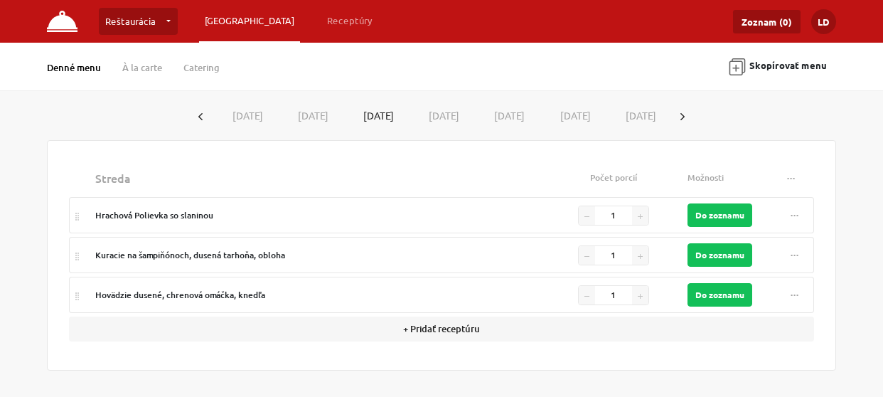
click at [458, 116] on button "[DATE]" at bounding box center [441, 115] width 66 height 26
click at [511, 110] on button "[DATE]" at bounding box center [507, 115] width 66 height 26
click at [232, 114] on button "[DATE]" at bounding box center [245, 115] width 66 height 26
